Goal: Task Accomplishment & Management: Manage account settings

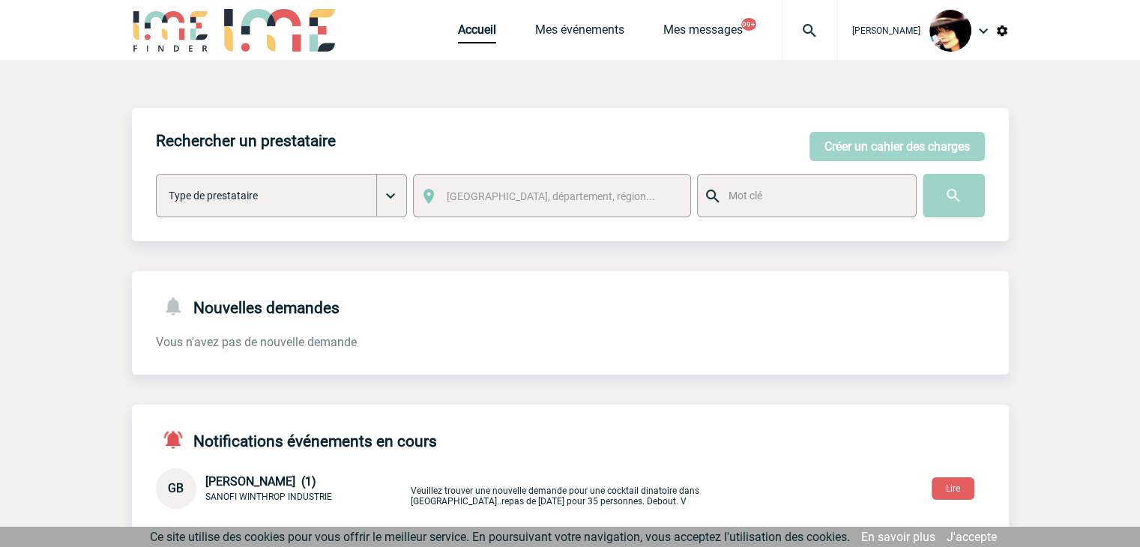
click at [458, 41] on link "Accueil" at bounding box center [477, 32] width 38 height 21
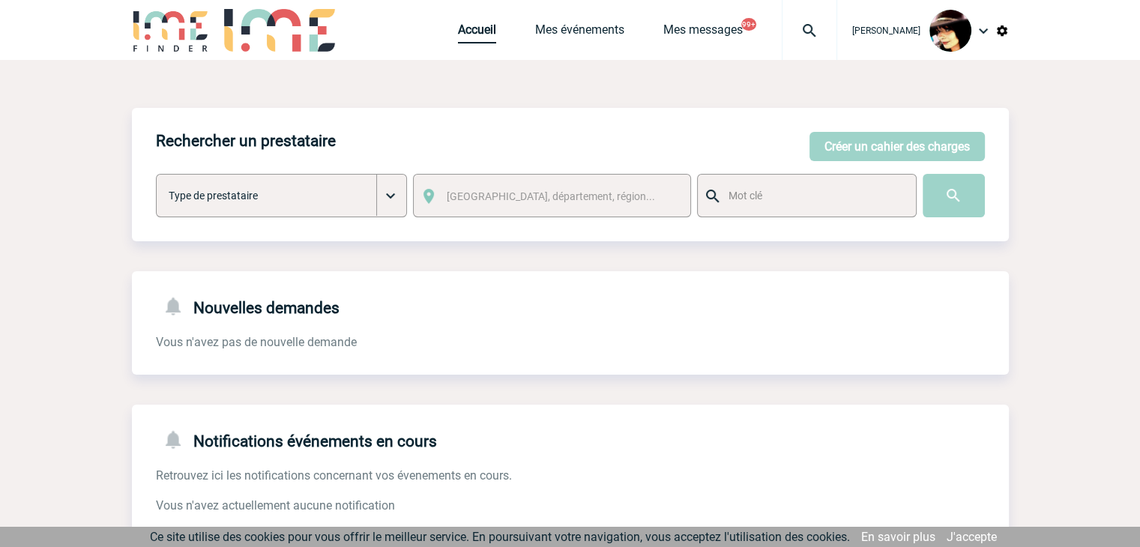
click at [458, 31] on link "Accueil" at bounding box center [477, 32] width 38 height 21
click at [795, 31] on img at bounding box center [809, 31] width 54 height 18
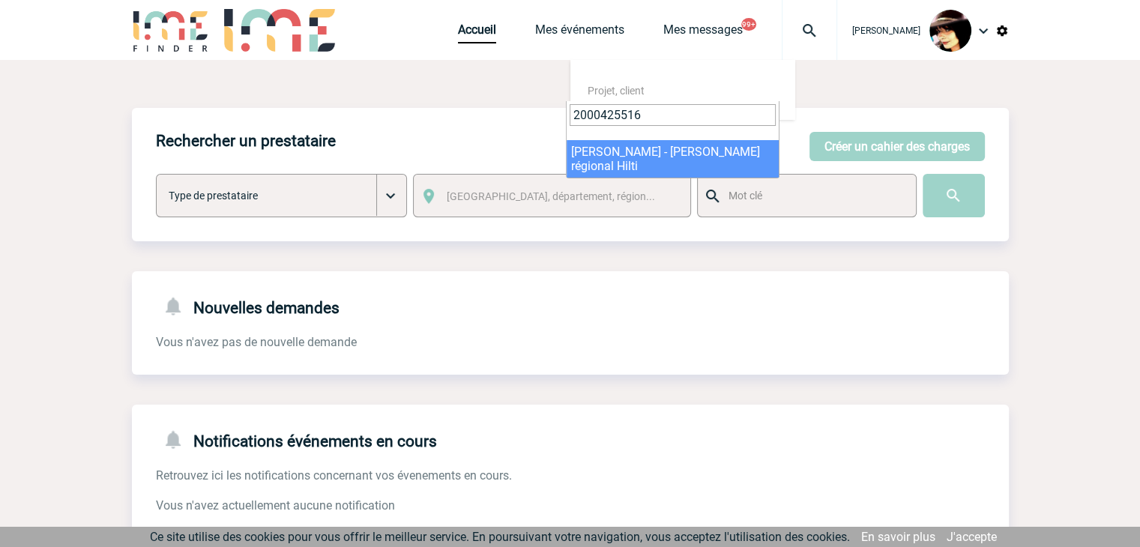
type input "2000425516"
select select "25017"
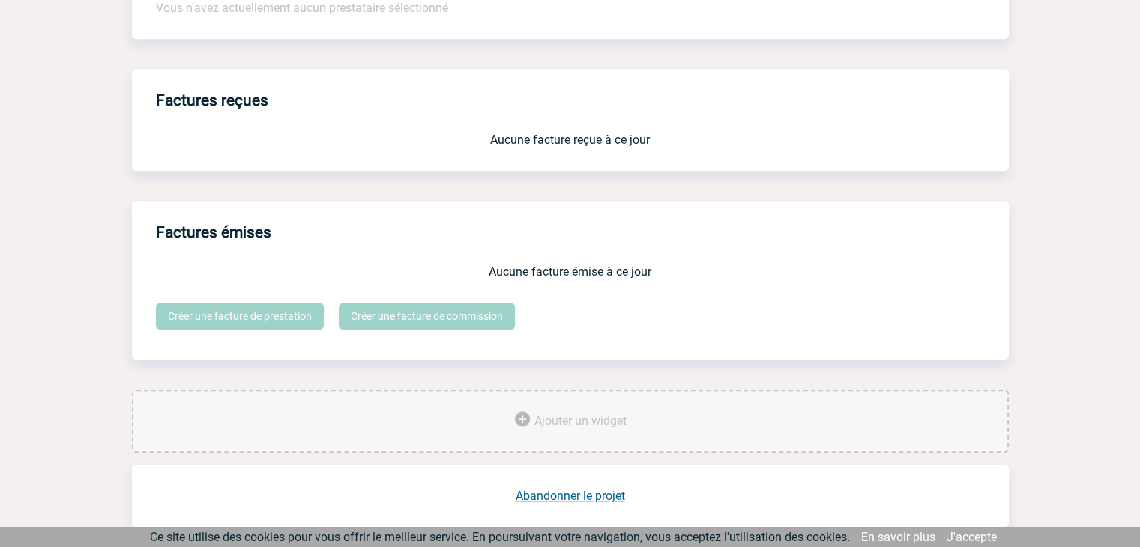
scroll to position [1238, 0]
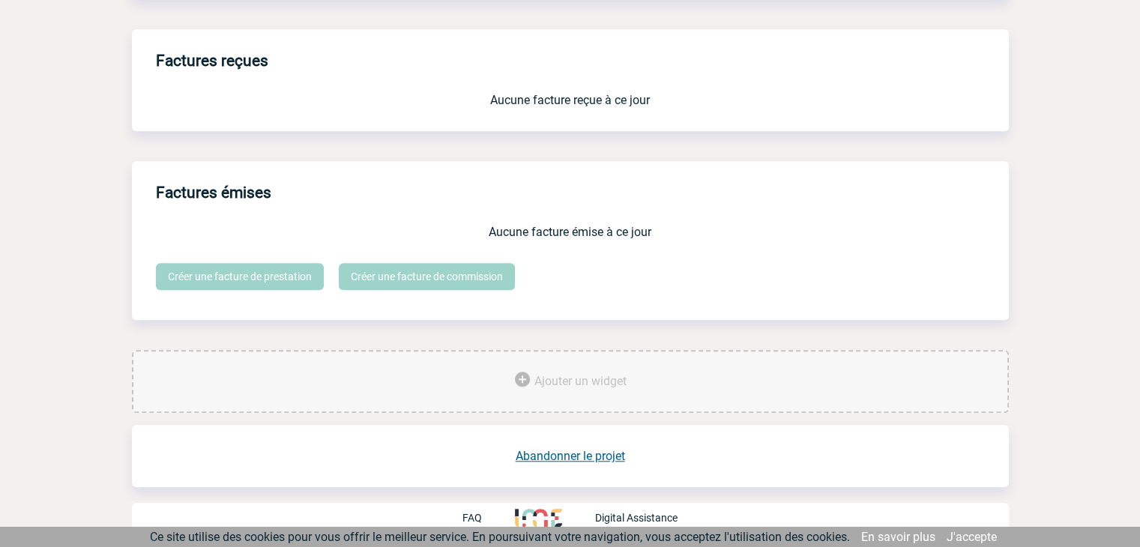
click at [566, 453] on link "Abandonner le projet" at bounding box center [569, 456] width 109 height 14
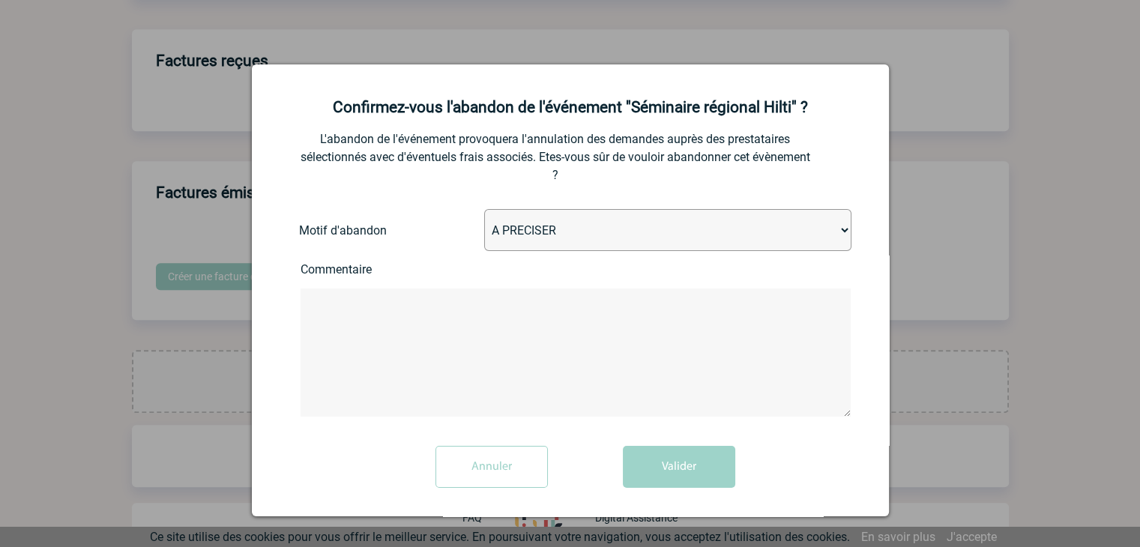
click at [542, 236] on select "A PRECISER Projet annulé Projet reporté Evénement organisé en interne A fait ap…" at bounding box center [667, 230] width 367 height 42
select select "ABANDON_PROJET_04"
click at [484, 211] on select "A PRECISER Projet annulé Projet reporté Evénement organisé en interne A fait ap…" at bounding box center [667, 230] width 367 height 42
click at [645, 462] on button "Valider" at bounding box center [679, 467] width 112 height 42
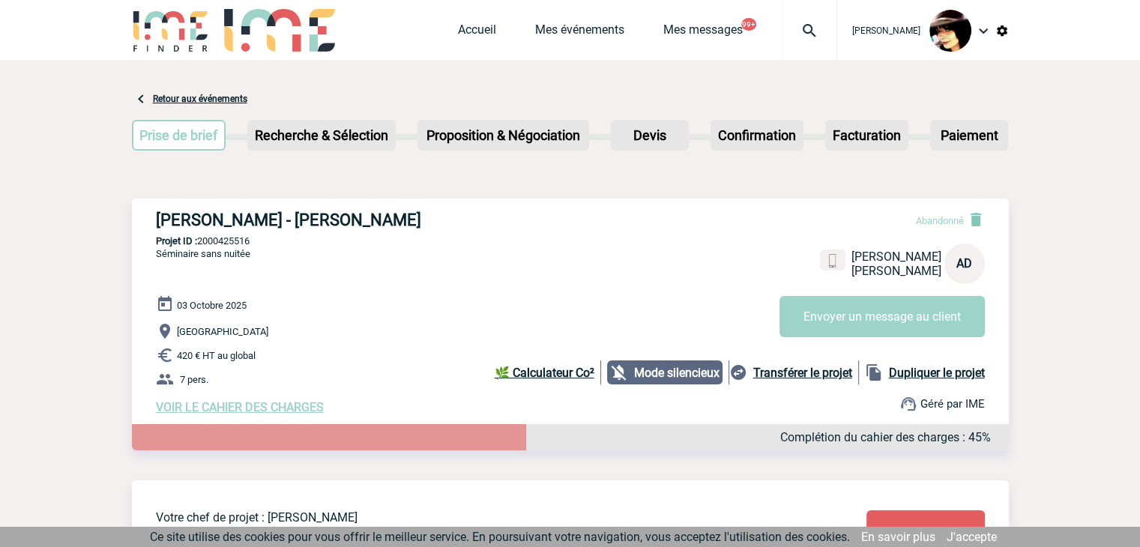
click at [797, 34] on img at bounding box center [809, 31] width 54 height 18
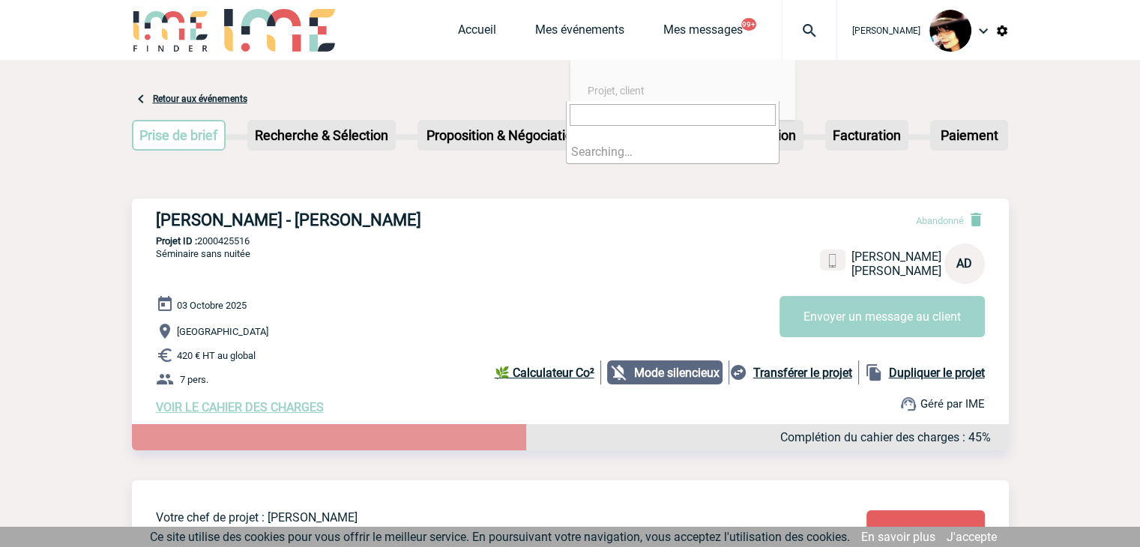
paste input "2000425340"
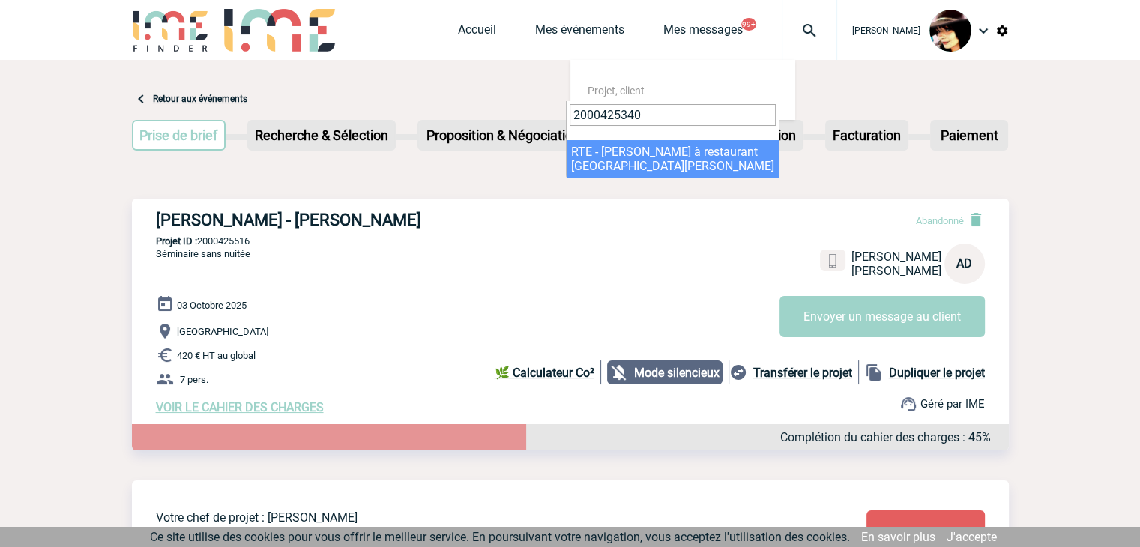
type input "2000425340"
select select "24841"
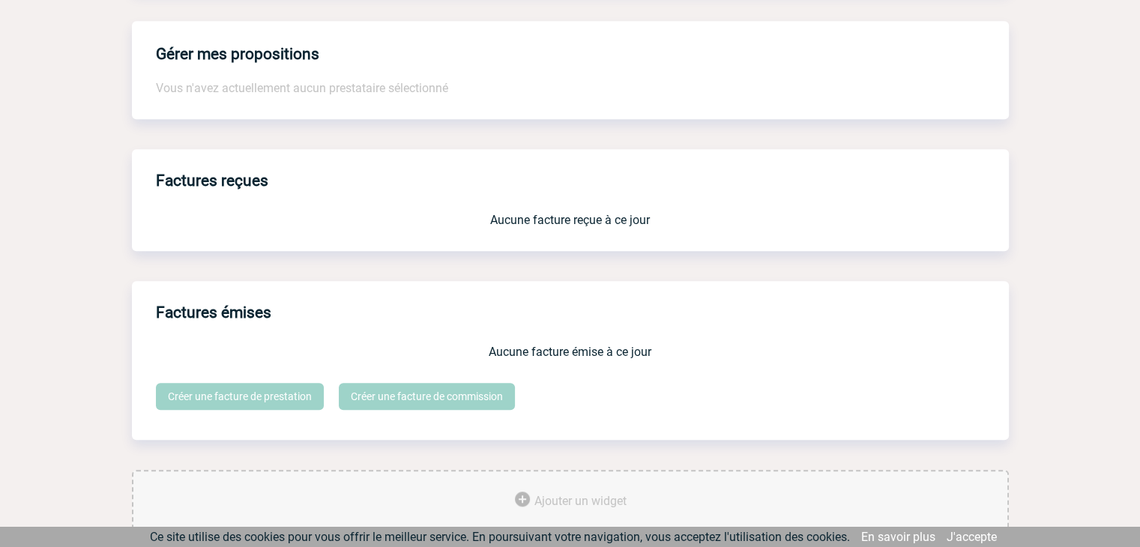
scroll to position [1250, 0]
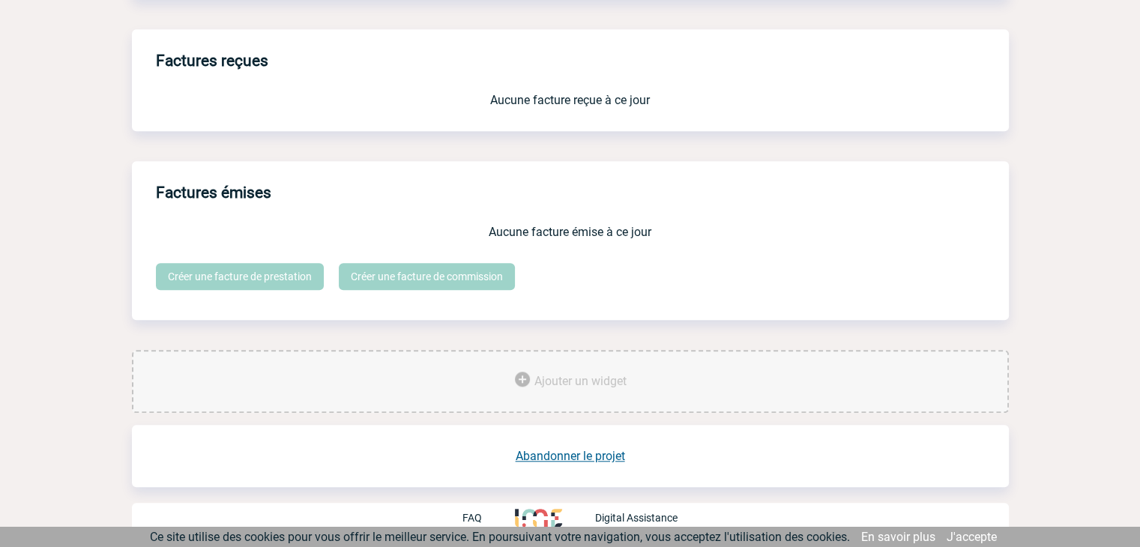
click at [581, 457] on link "Abandonner le projet" at bounding box center [569, 456] width 109 height 14
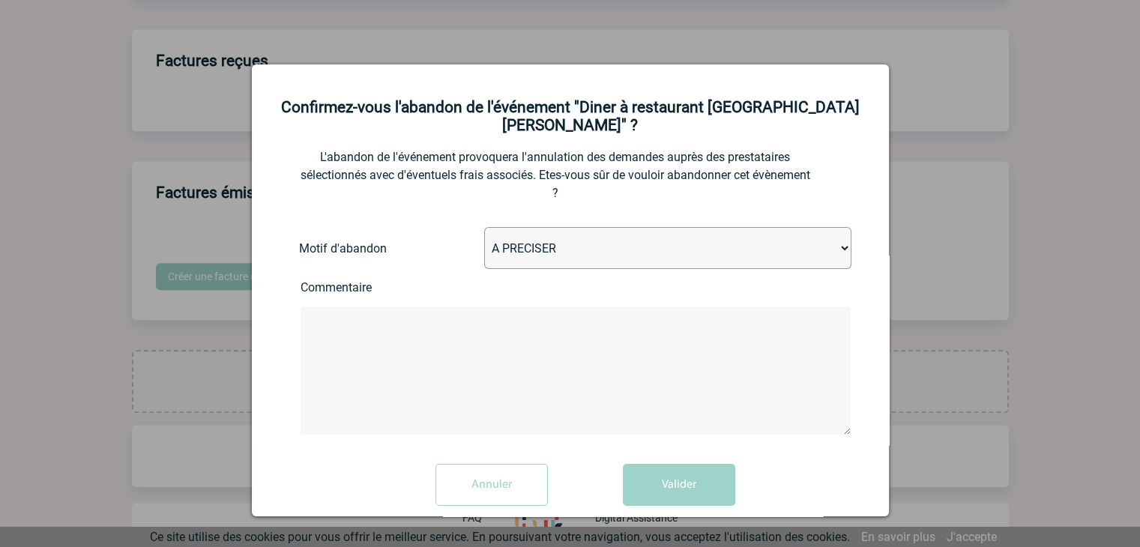
click at [570, 249] on select "A PRECISER Projet annulé Projet reporté Evénement organisé en interne A fait ap…" at bounding box center [667, 248] width 367 height 42
select select "ABANDON_PROJET_02"
click at [484, 229] on select "A PRECISER Projet annulé Projet reporté Evénement organisé en interne A fait ap…" at bounding box center [667, 248] width 367 height 42
click at [689, 471] on button "Valider" at bounding box center [679, 485] width 112 height 42
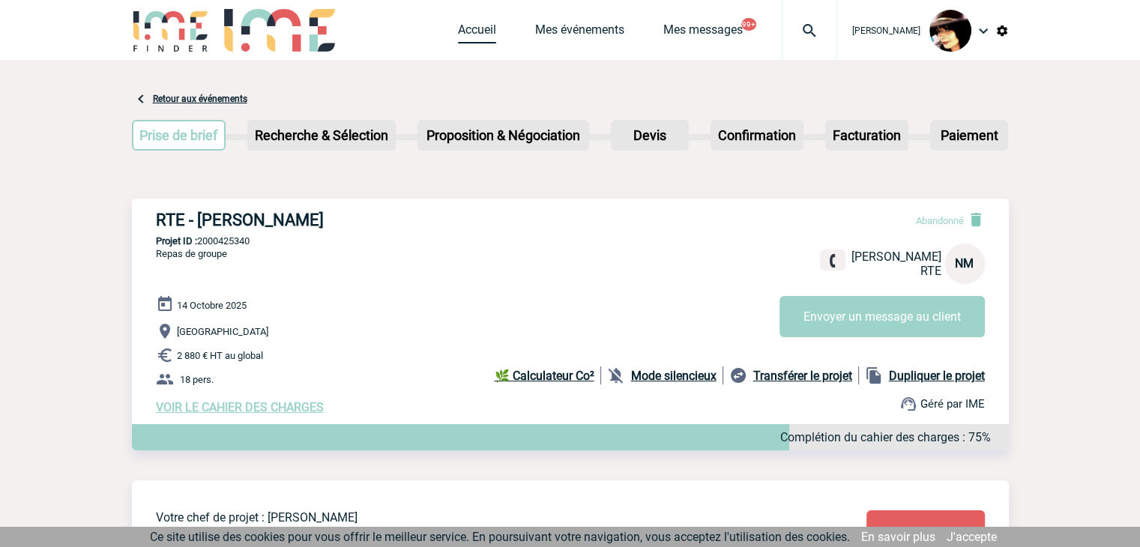
click at [458, 25] on link "Accueil" at bounding box center [477, 32] width 38 height 21
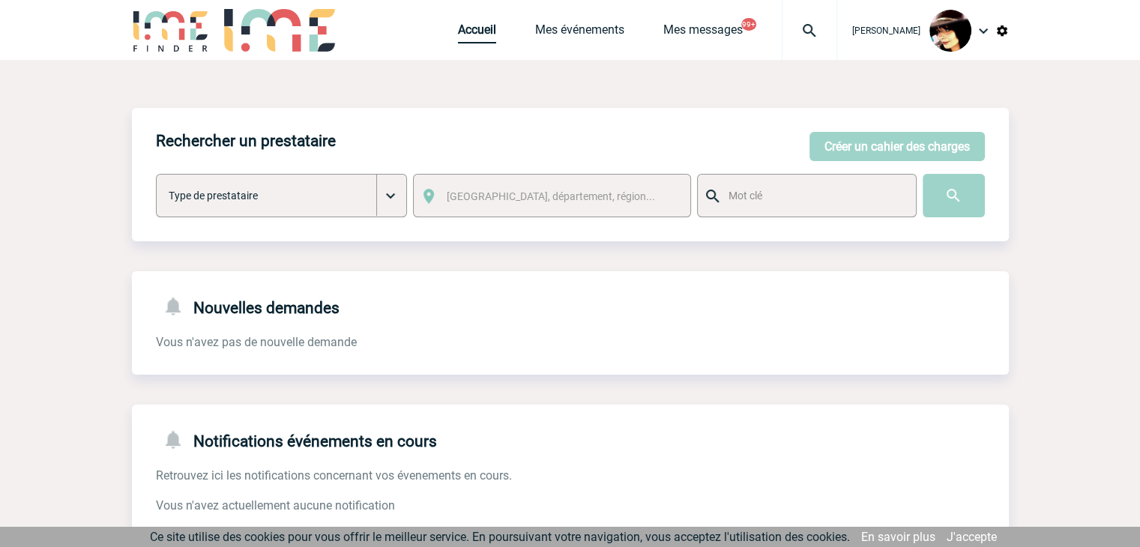
click at [458, 34] on link "Accueil" at bounding box center [477, 32] width 38 height 21
click at [802, 34] on img at bounding box center [809, 31] width 54 height 18
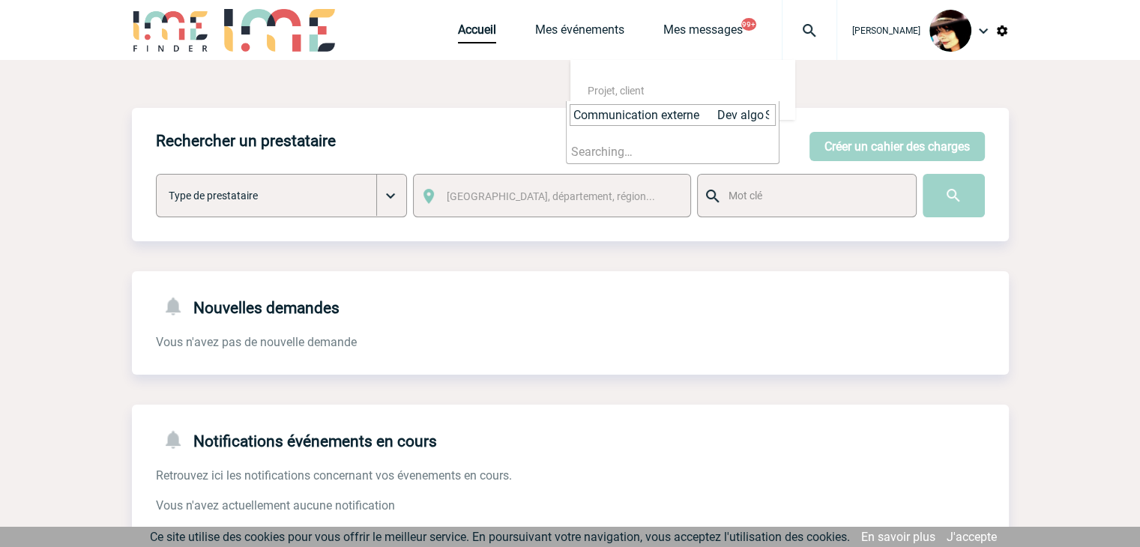
scroll to position [0, 2107]
type input "Communication externe Dev algo Suppression email auto Marion Marion Solène EN C…"
click at [693, 115] on input "Communication externe Dev algo Suppression email auto Marion Marion Solène EN C…" at bounding box center [672, 115] width 206 height 22
paste input "2000423996"
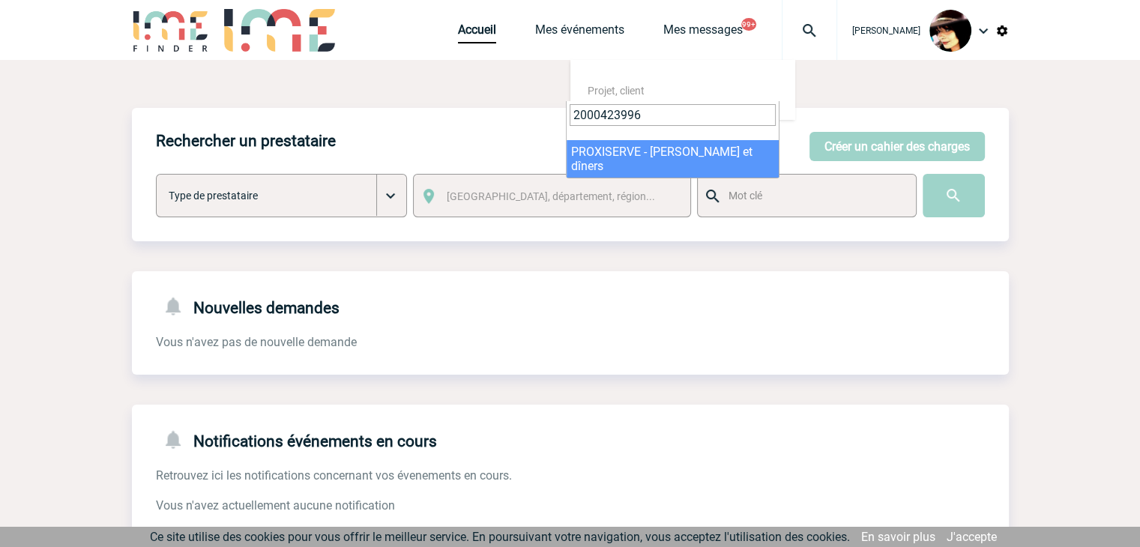
type input "2000423996"
select select "23497"
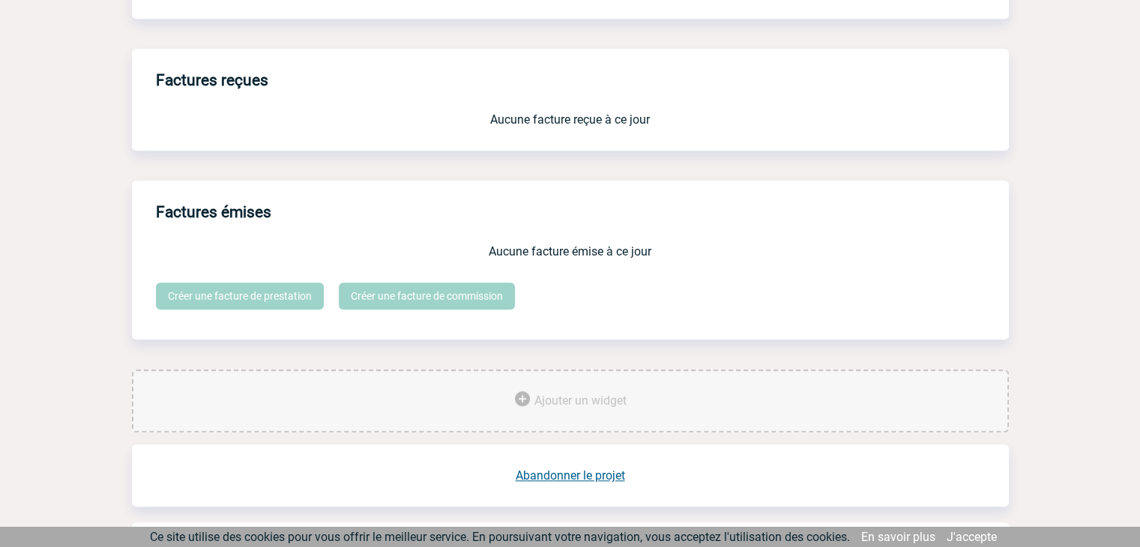
scroll to position [1238, 0]
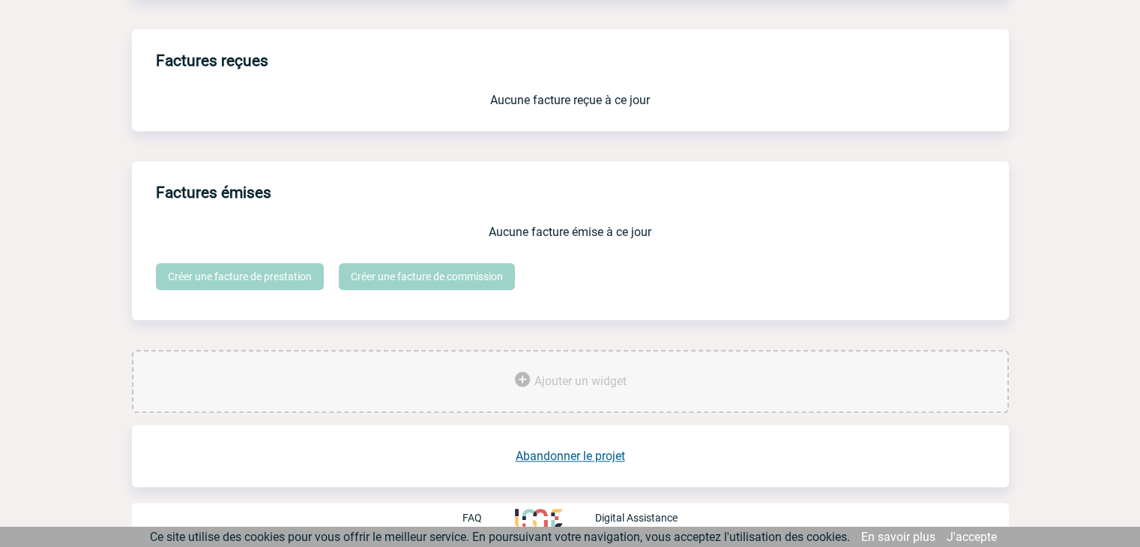
click at [550, 455] on link "Abandonner le projet" at bounding box center [569, 456] width 109 height 14
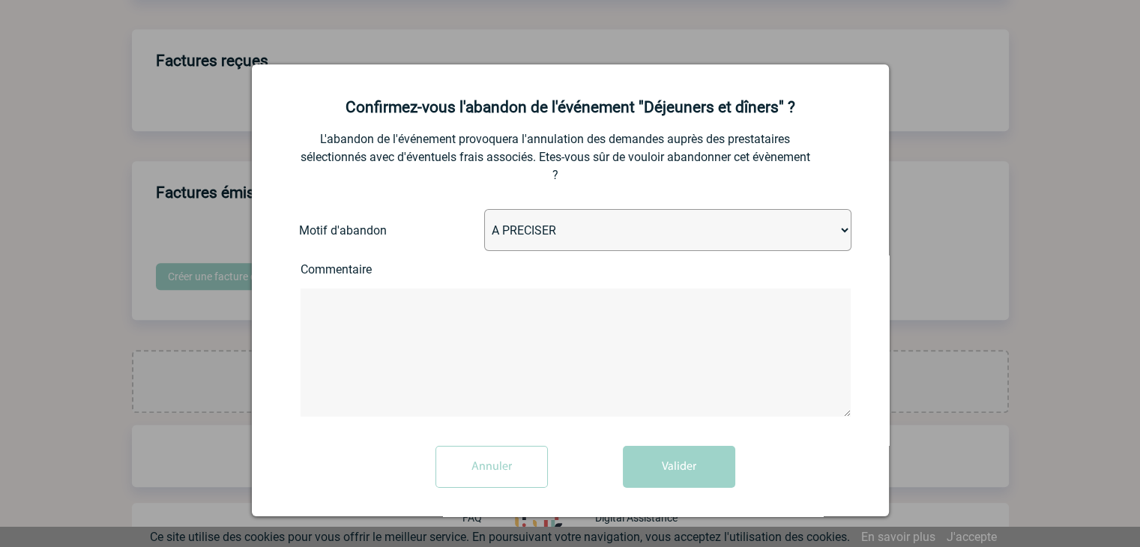
click at [538, 236] on select "A PRECISER Projet annulé Projet reporté Evénement organisé en interne A fait ap…" at bounding box center [667, 230] width 367 height 42
select select "ABANDON_PROJET_09"
click at [484, 211] on select "A PRECISER Projet annulé Projet reporté Evénement organisé en interne A fait ap…" at bounding box center [667, 230] width 367 height 42
click at [634, 474] on button "Valider" at bounding box center [679, 467] width 112 height 42
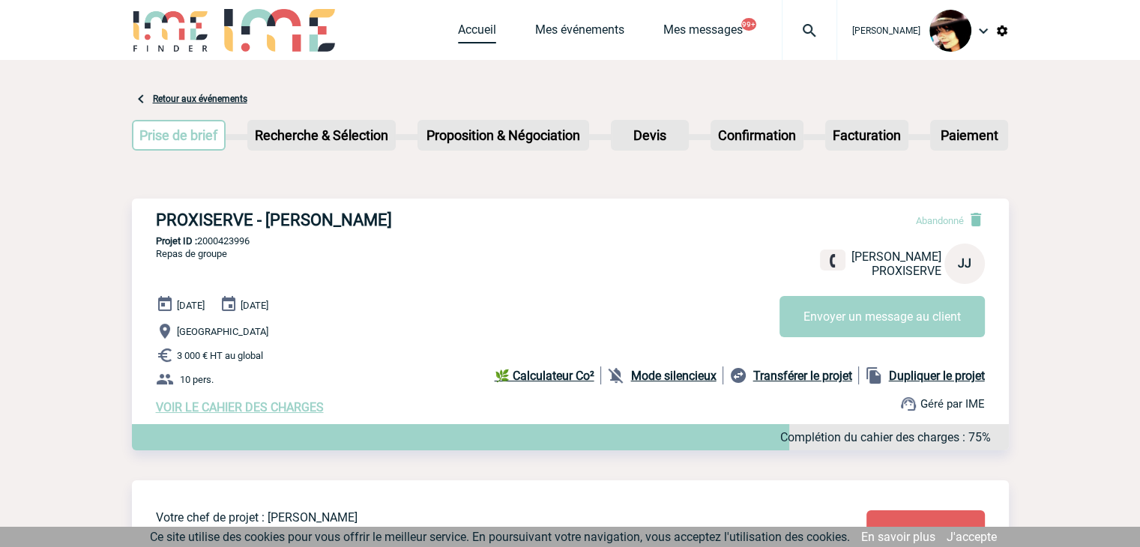
click at [458, 31] on link "Accueil" at bounding box center [477, 32] width 38 height 21
